Goal: Transaction & Acquisition: Purchase product/service

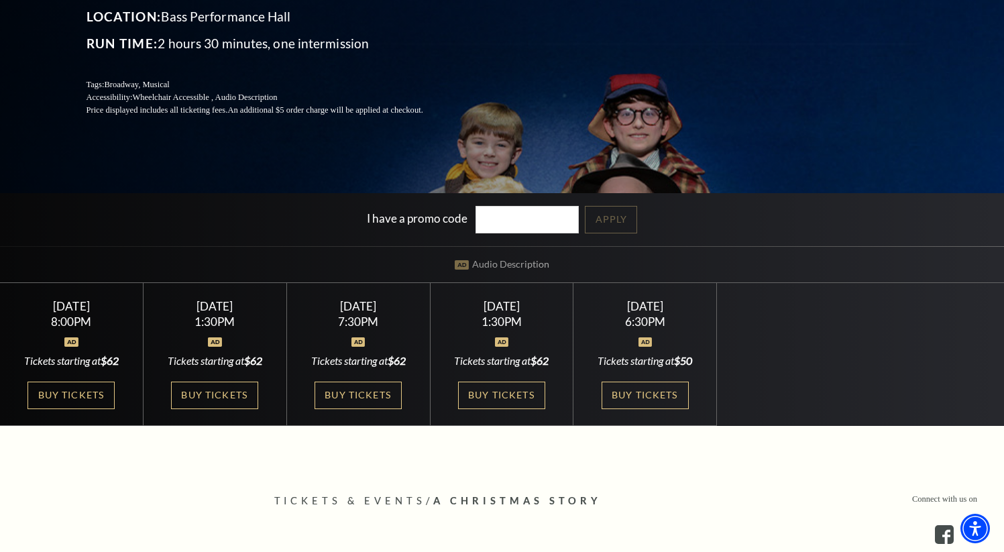
scroll to position [244, 0]
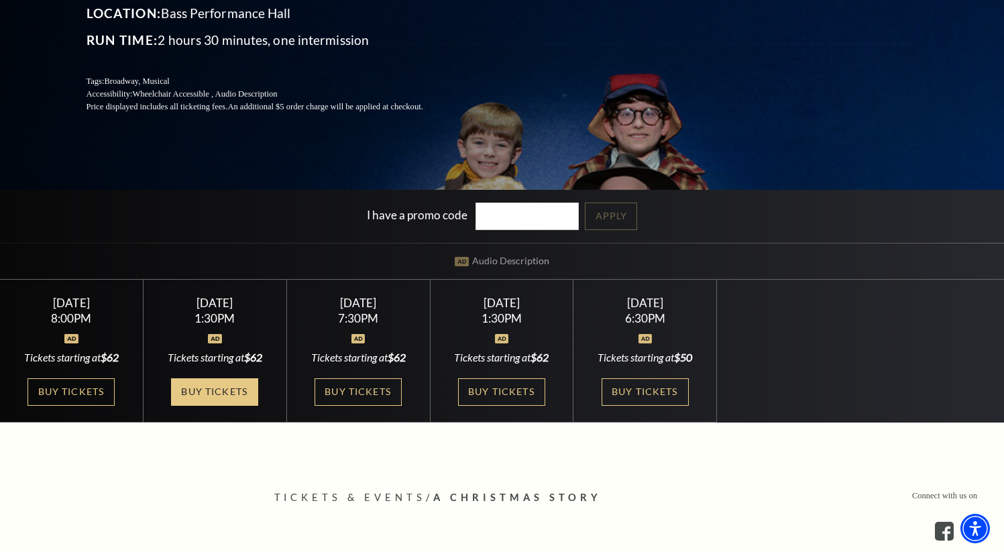
click at [214, 388] on link "Buy Tickets" at bounding box center [214, 391] width 87 height 27
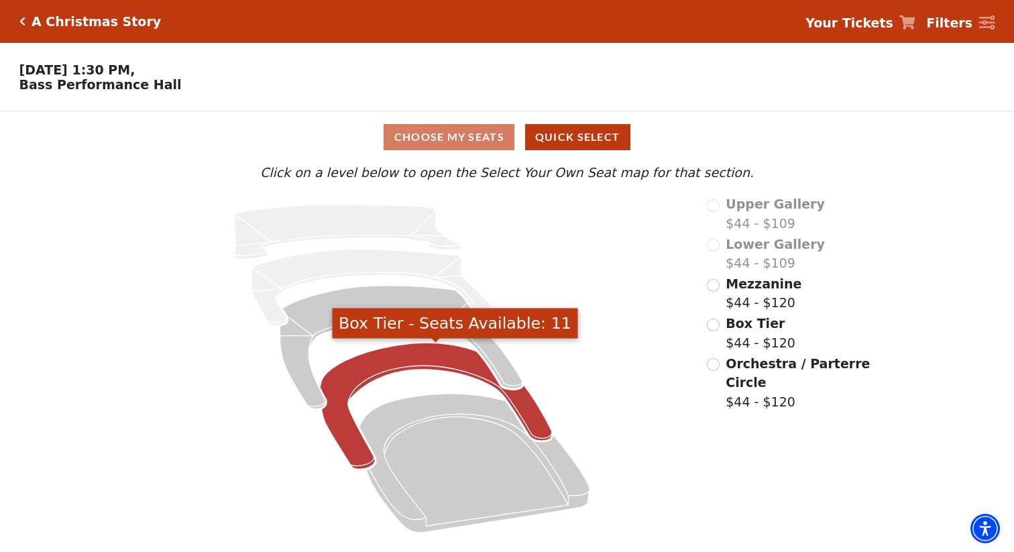
click at [434, 363] on icon "Box Tier - Seats Available: 11" at bounding box center [436, 406] width 232 height 126
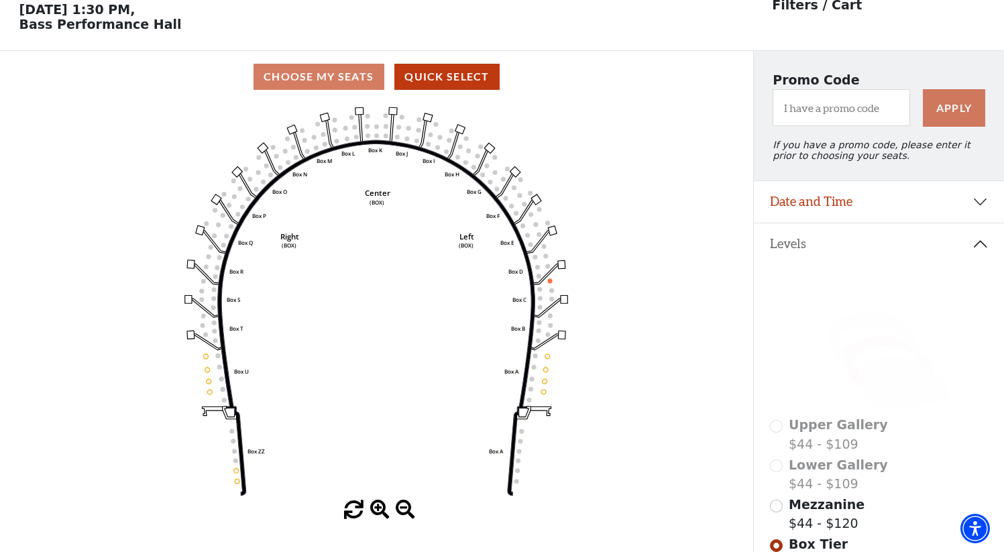
scroll to position [62, 0]
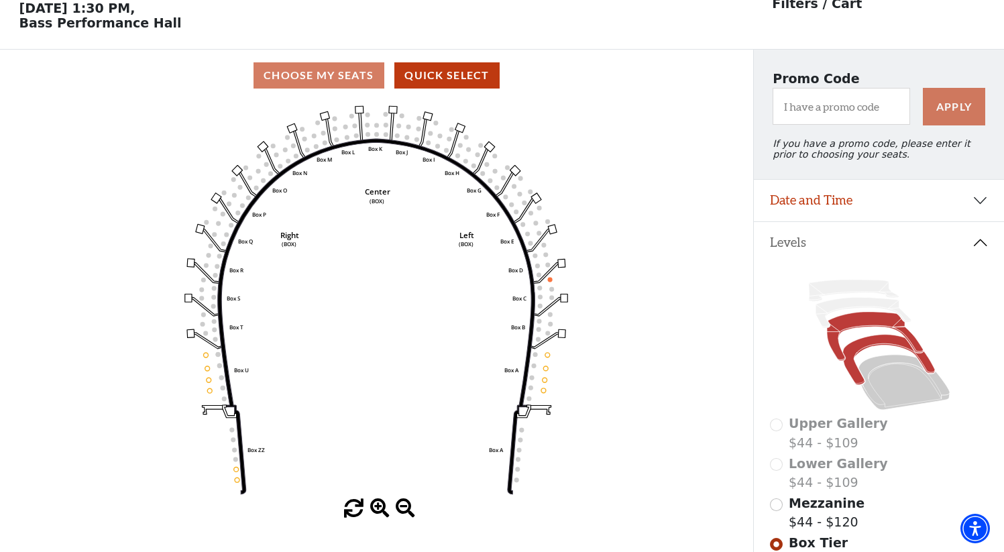
click at [864, 322] on icon at bounding box center [874, 336] width 96 height 49
